Goal: Task Accomplishment & Management: Manage account settings

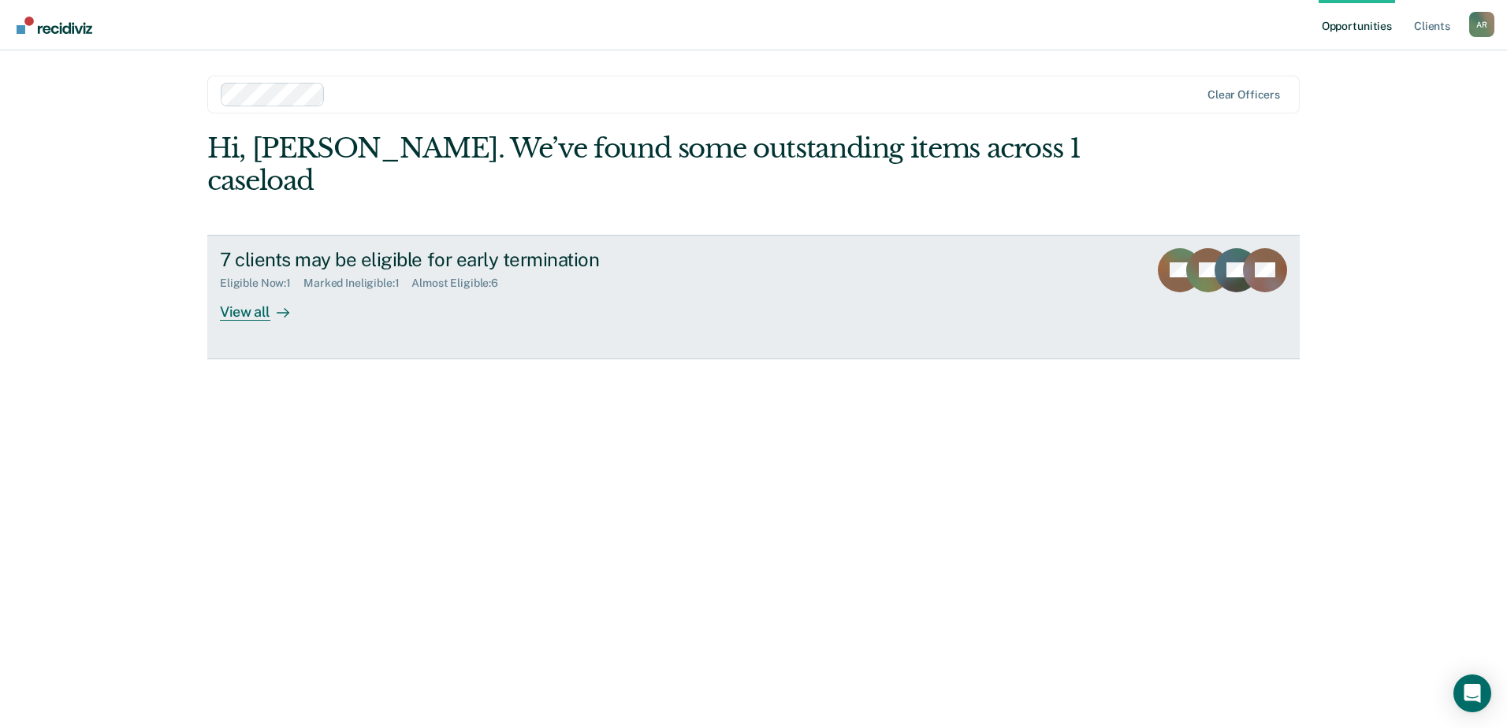
click at [236, 294] on link "7 clients may be eligible for early termination Eligible Now : 1 Marked Ineligi…" at bounding box center [753, 297] width 1092 height 125
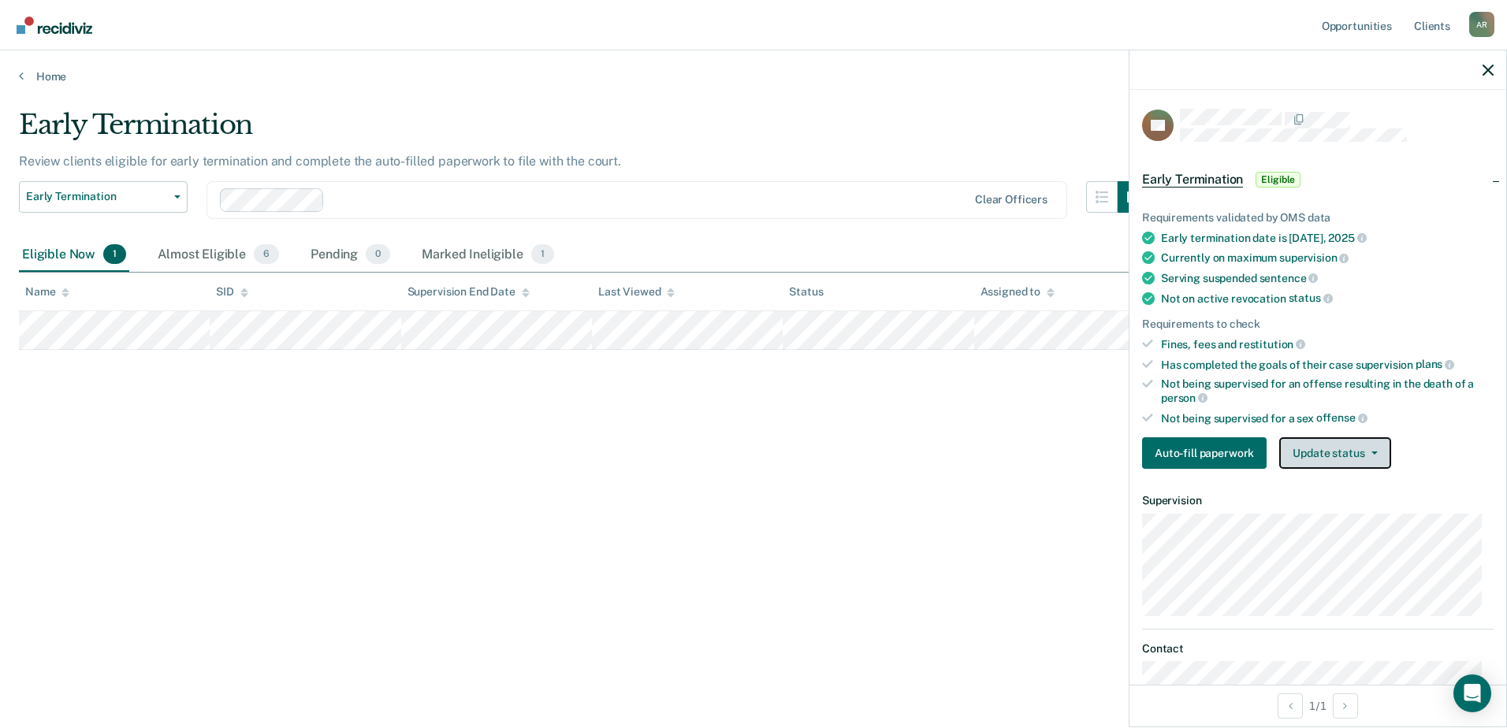
click at [1347, 452] on button "Update status" at bounding box center [1334, 453] width 111 height 32
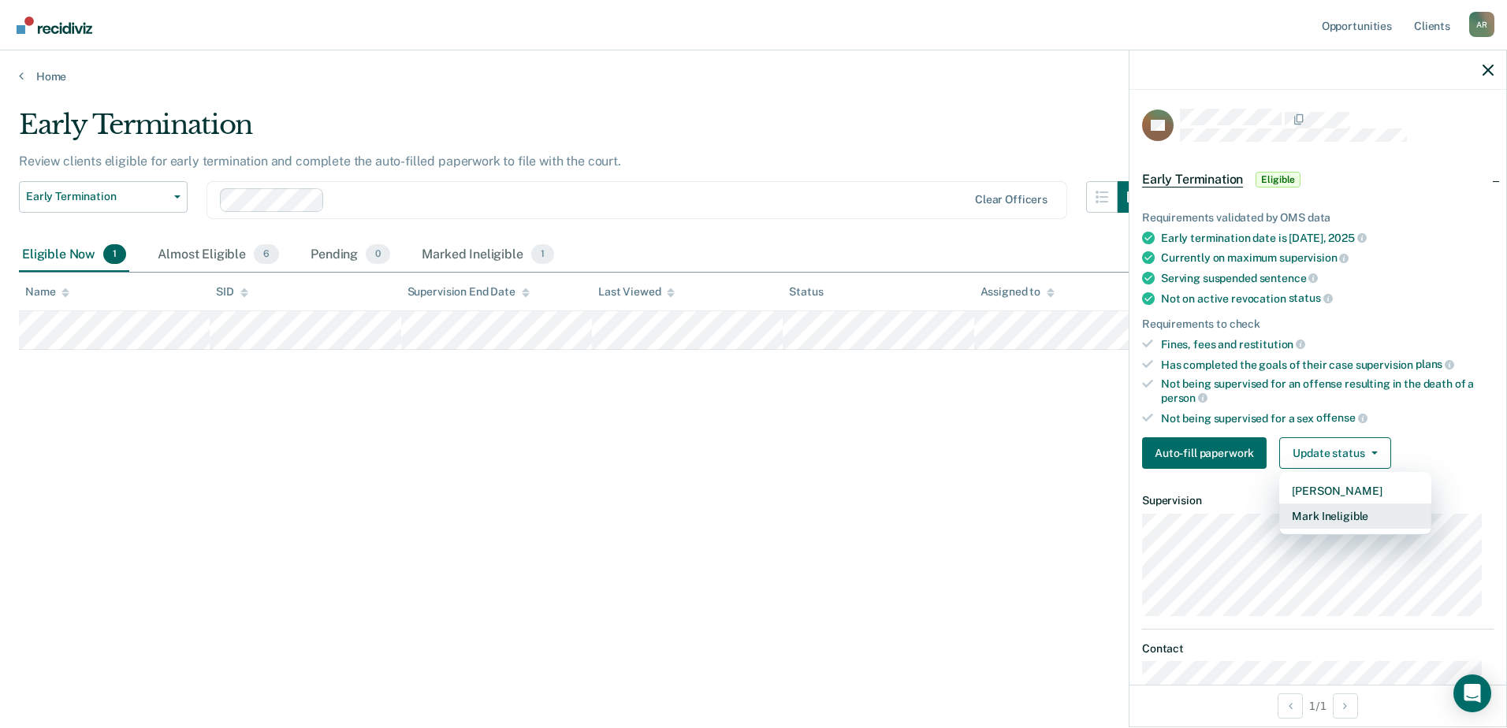
click at [1362, 514] on button "Mark Ineligible" at bounding box center [1355, 516] width 152 height 25
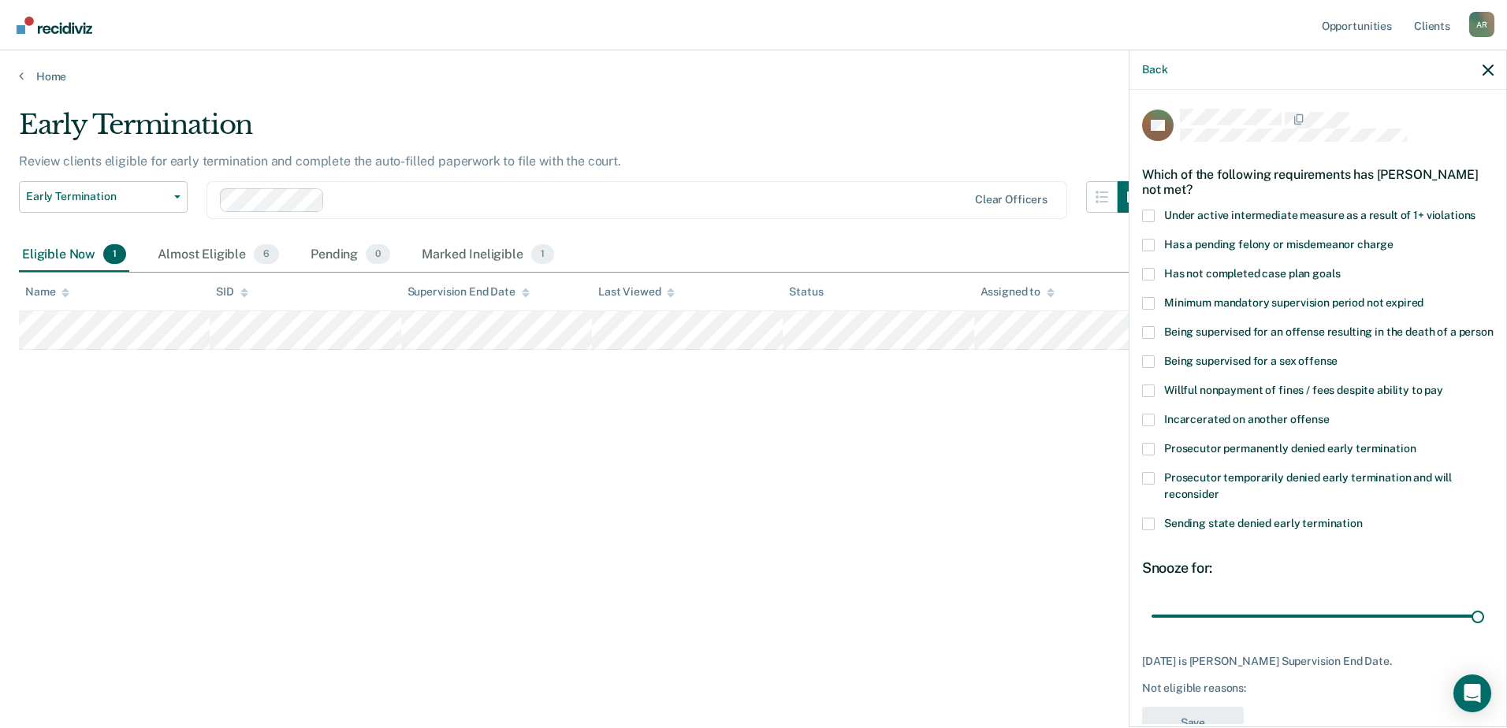
click at [1151, 273] on span at bounding box center [1148, 274] width 13 height 13
click at [1340, 268] on input "Has not completed case plan goals" at bounding box center [1340, 268] width 0 height 0
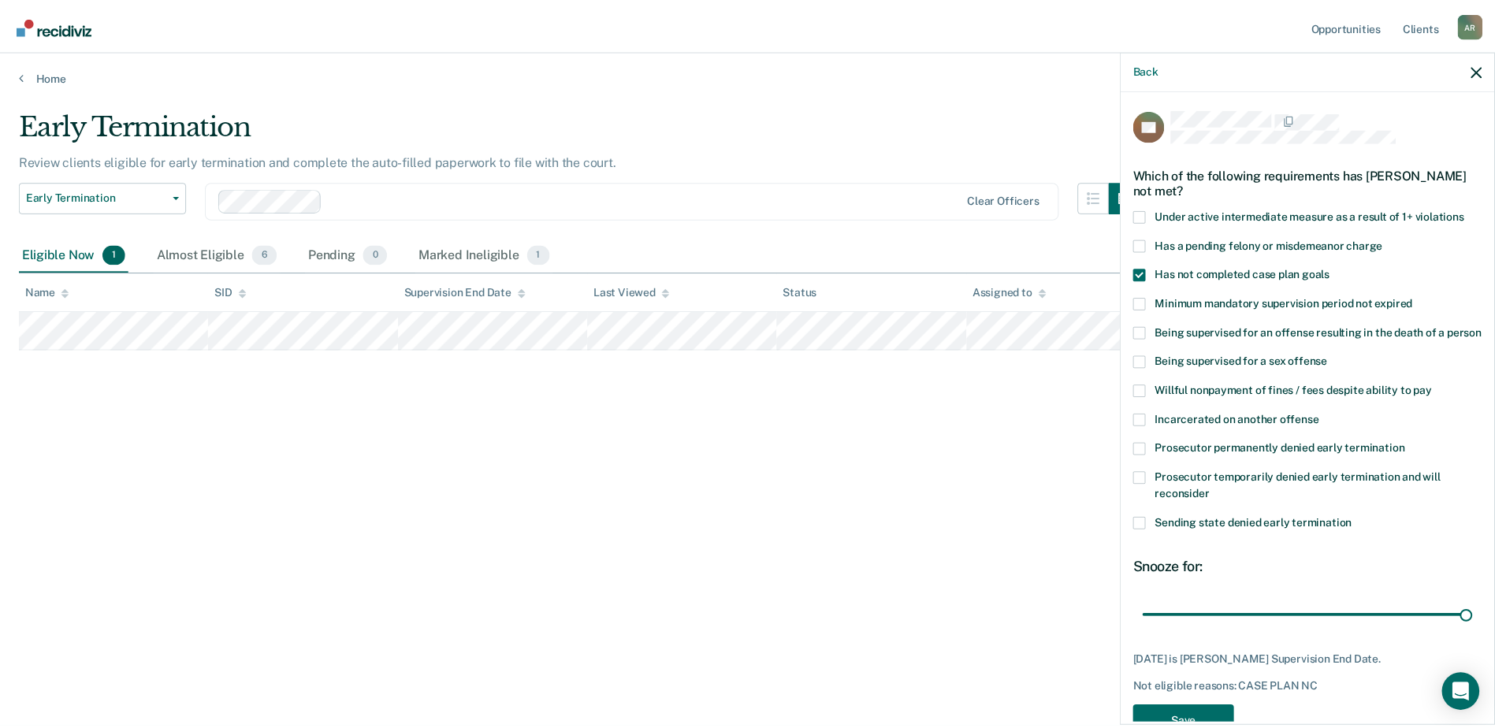
scroll to position [58, 0]
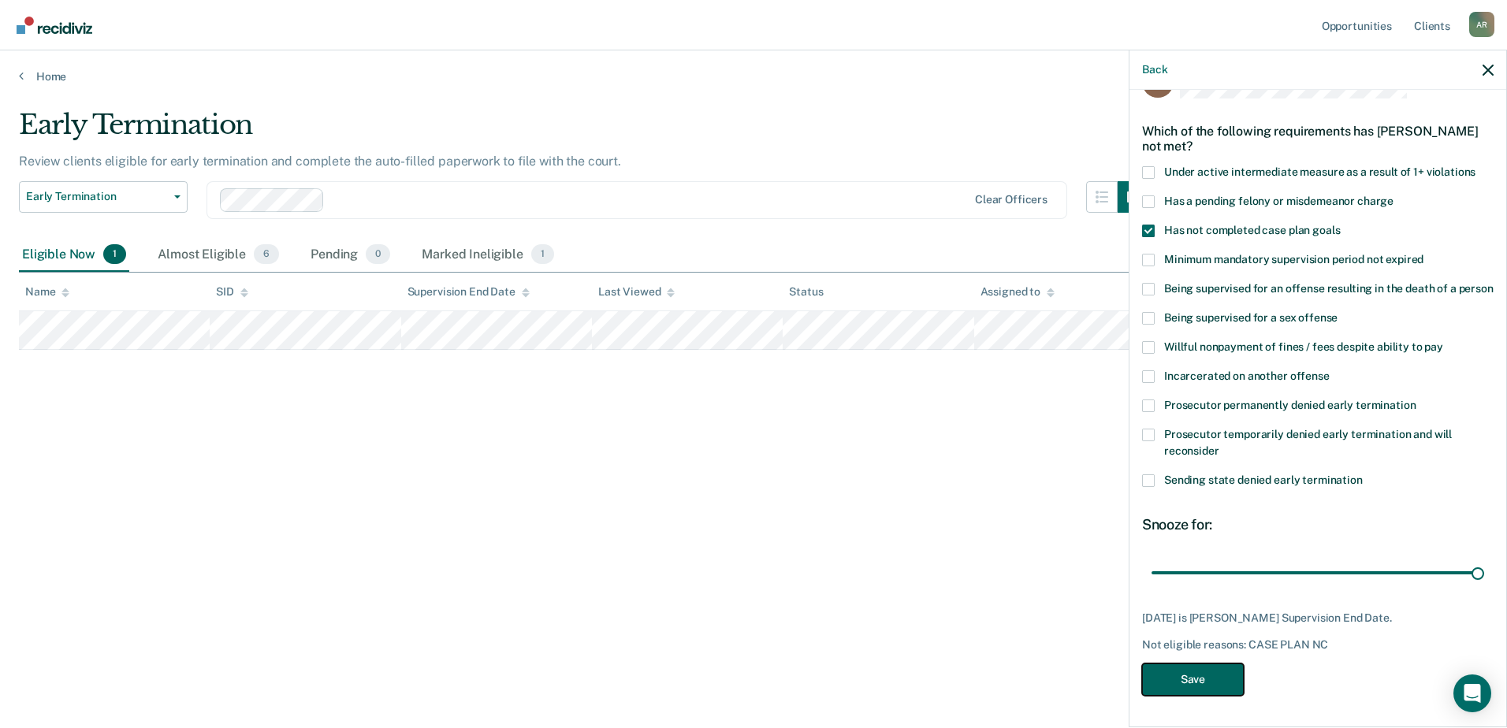
click at [1203, 693] on button "Save" at bounding box center [1193, 679] width 102 height 32
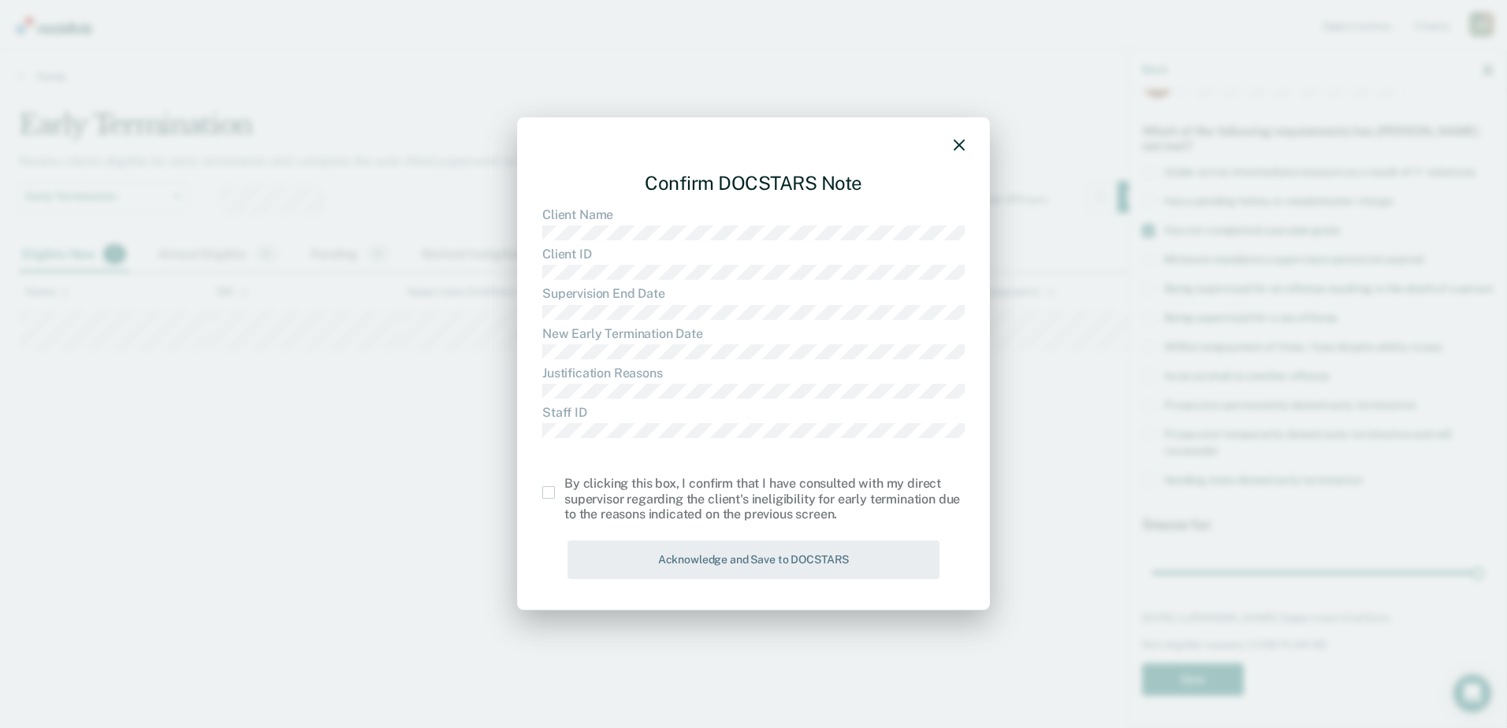
click at [549, 493] on span at bounding box center [548, 492] width 13 height 13
click at [564, 486] on input "checkbox" at bounding box center [564, 486] width 0 height 0
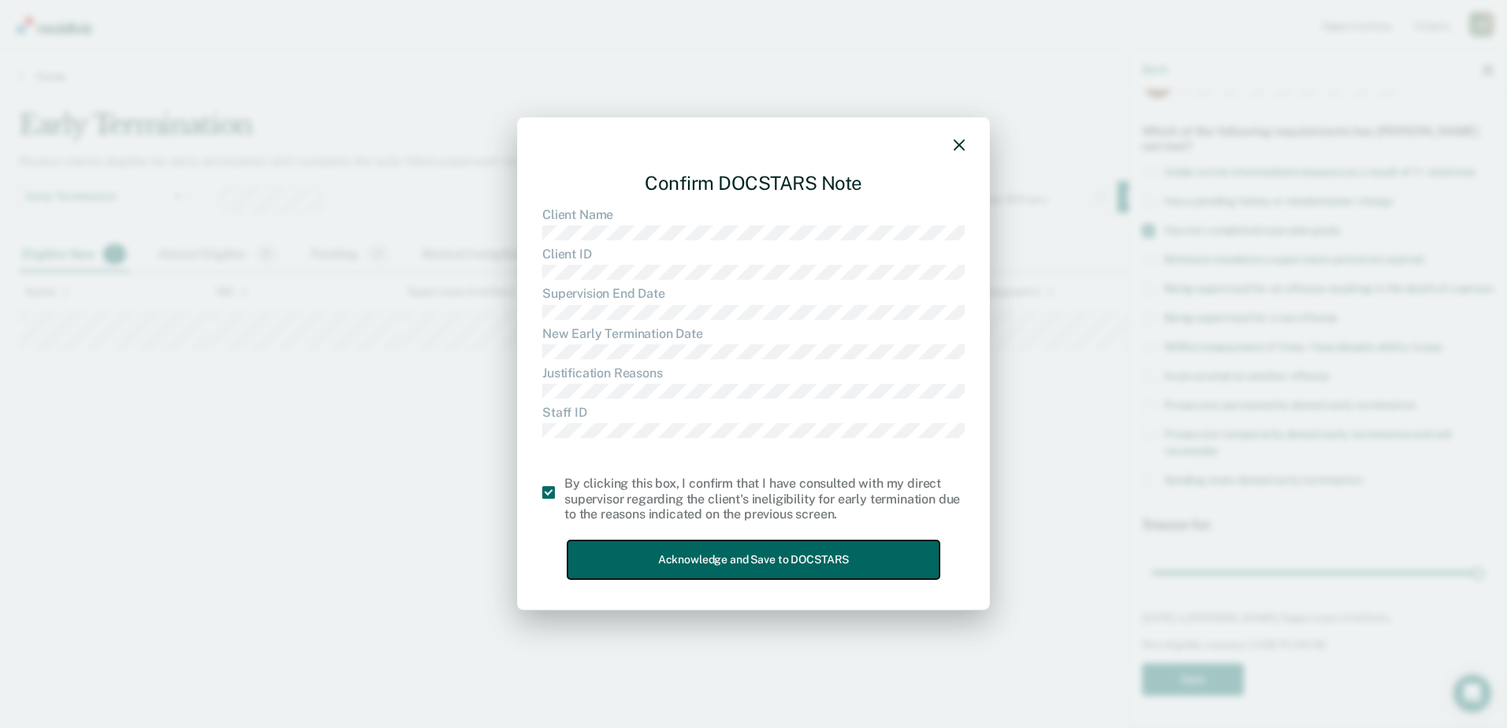
click at [666, 552] on button "Acknowledge and Save to DOCSTARS" at bounding box center [753, 560] width 372 height 39
